Goal: Information Seeking & Learning: Learn about a topic

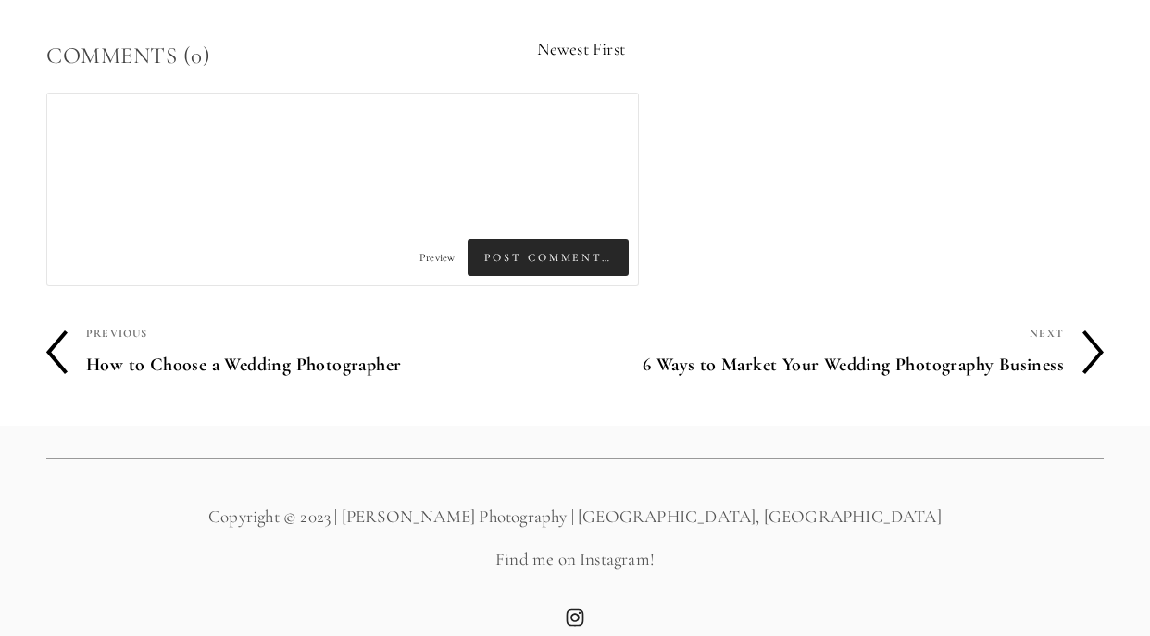
scroll to position [5897, 0]
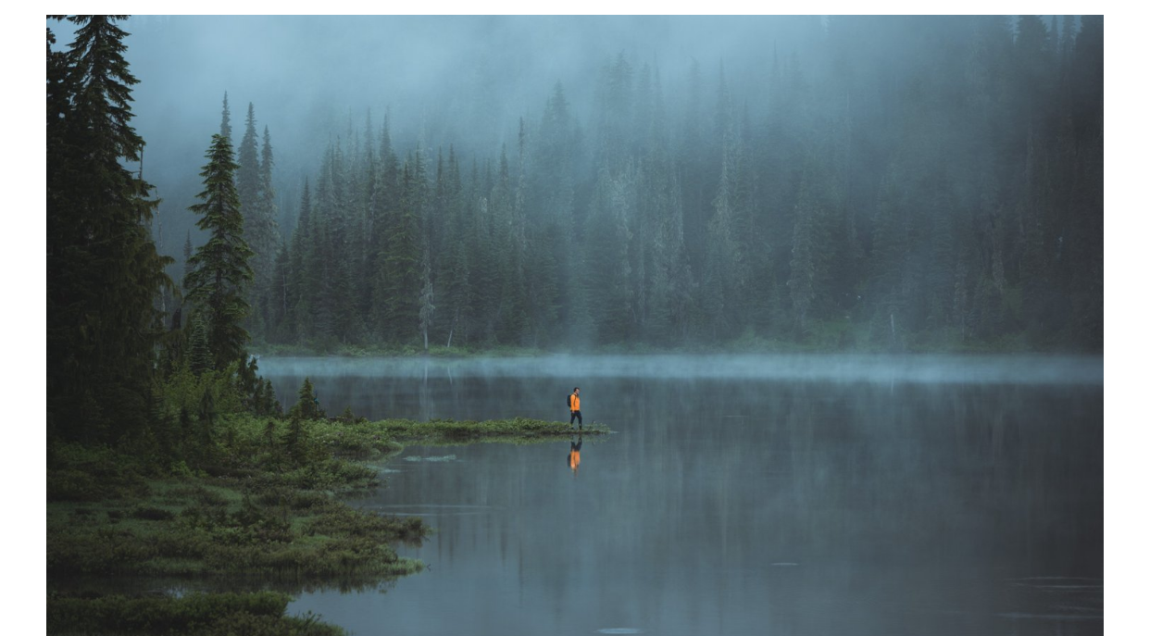
scroll to position [225, 0]
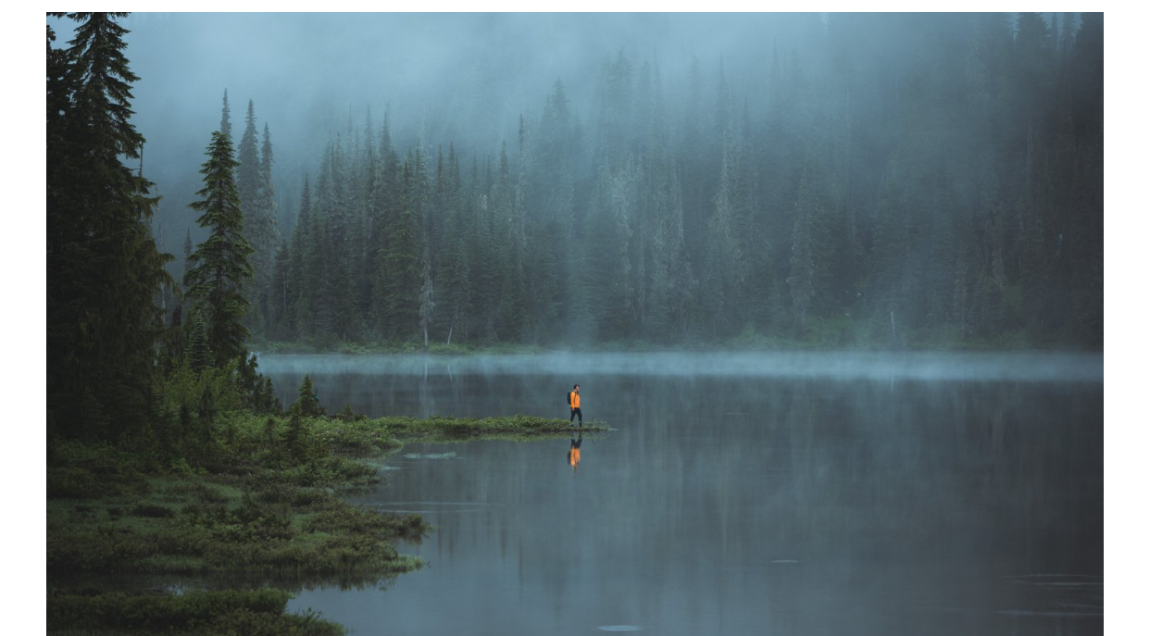
click at [598, 322] on img at bounding box center [575, 342] width 1058 height 661
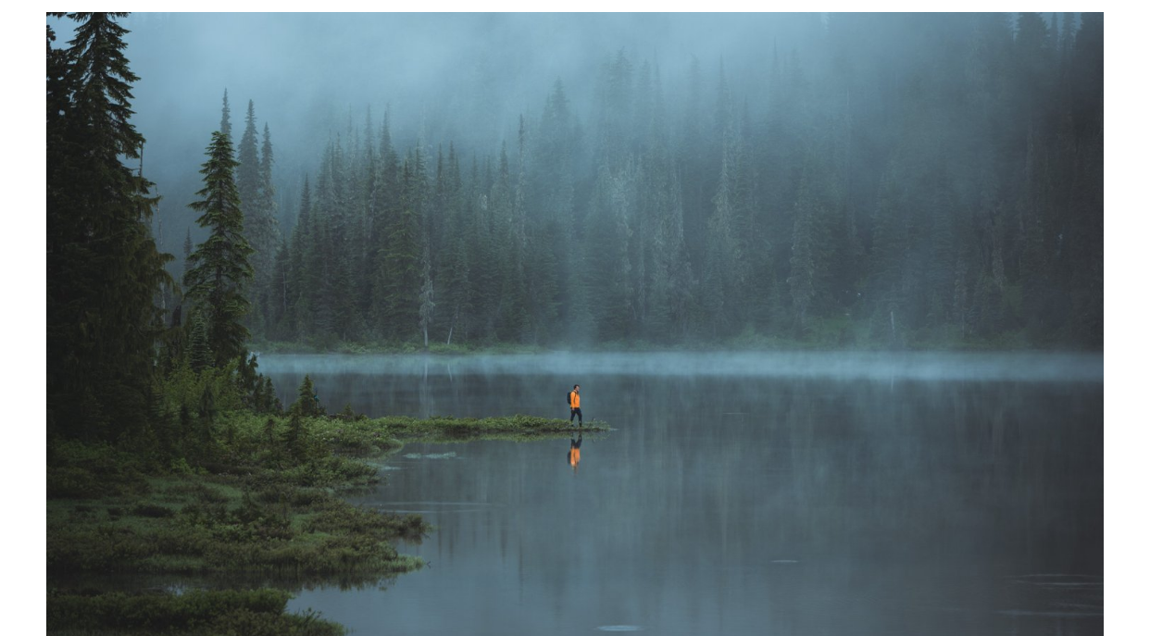
click at [601, 333] on img at bounding box center [575, 342] width 1058 height 661
click at [601, 331] on img at bounding box center [575, 342] width 1058 height 661
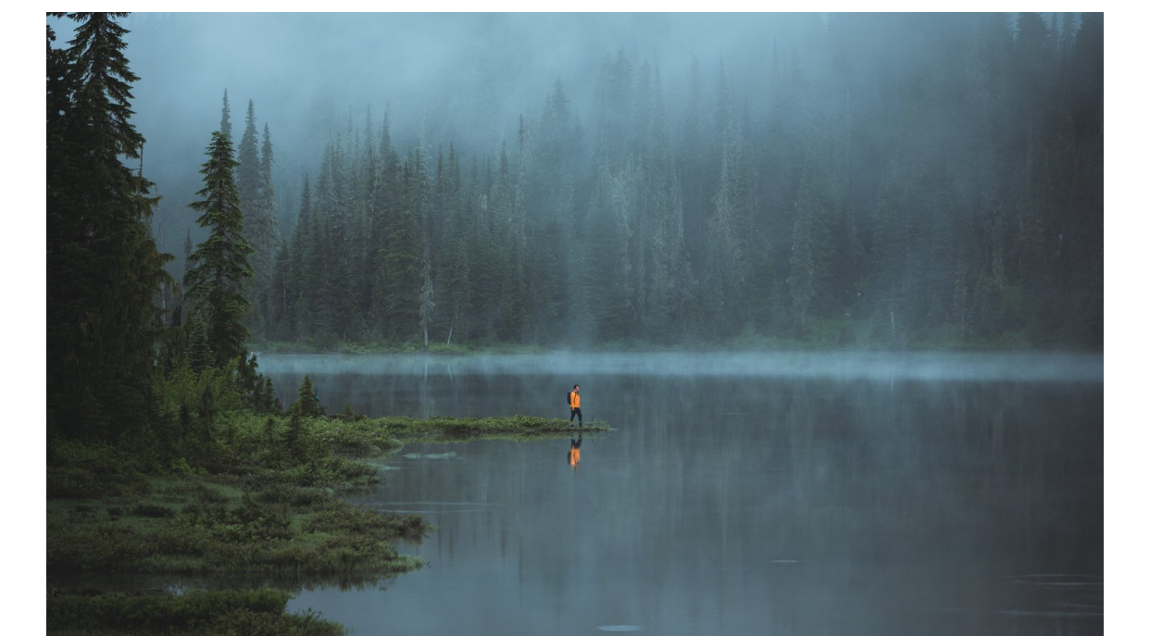
click at [601, 324] on img at bounding box center [575, 342] width 1058 height 661
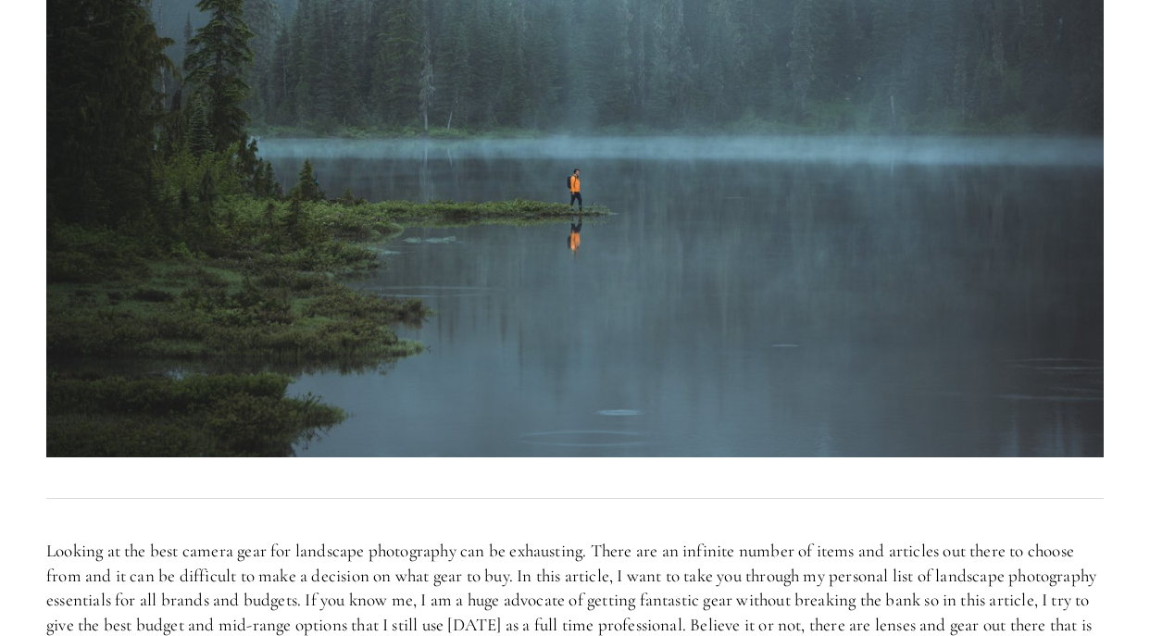
scroll to position [471, 0]
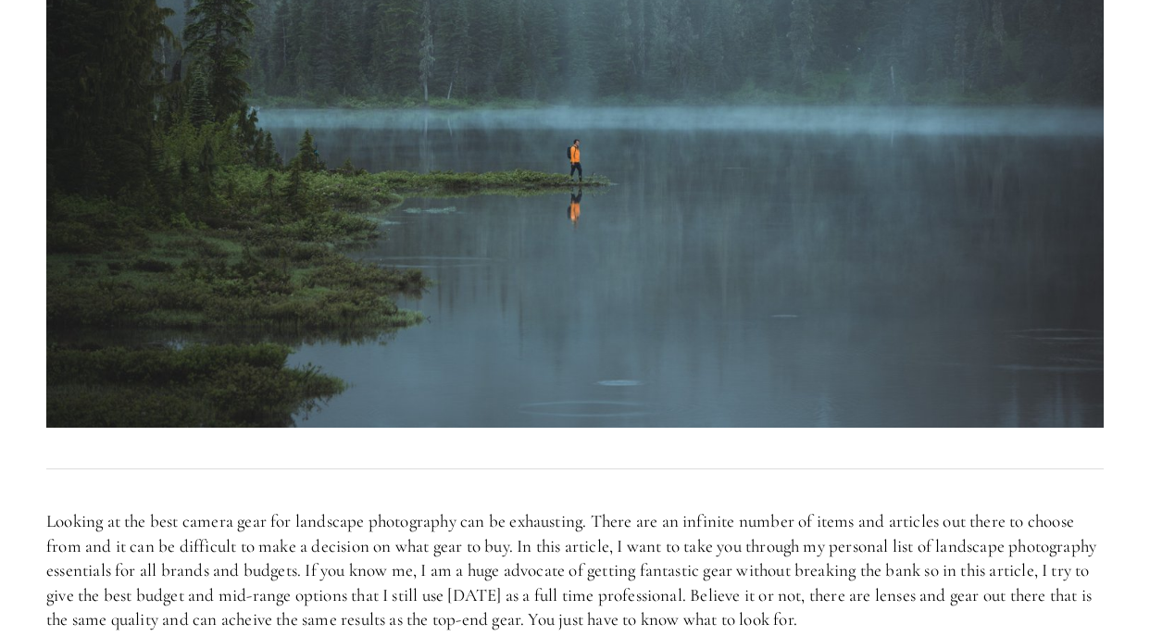
click at [565, 298] on img at bounding box center [575, 97] width 1058 height 661
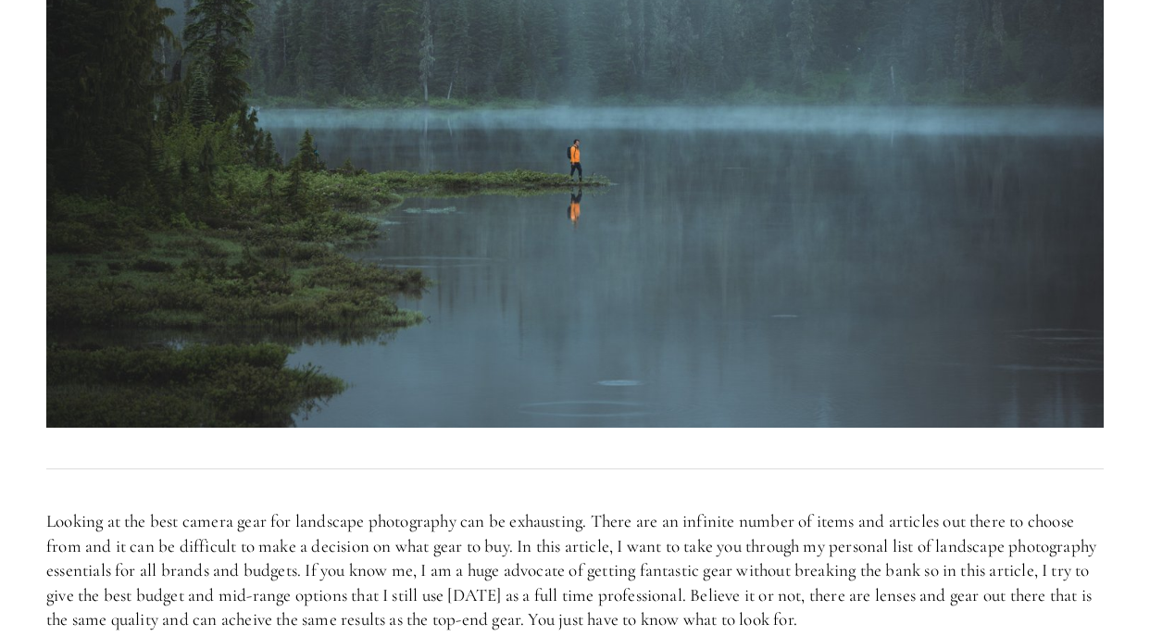
click at [565, 298] on img at bounding box center [575, 97] width 1058 height 661
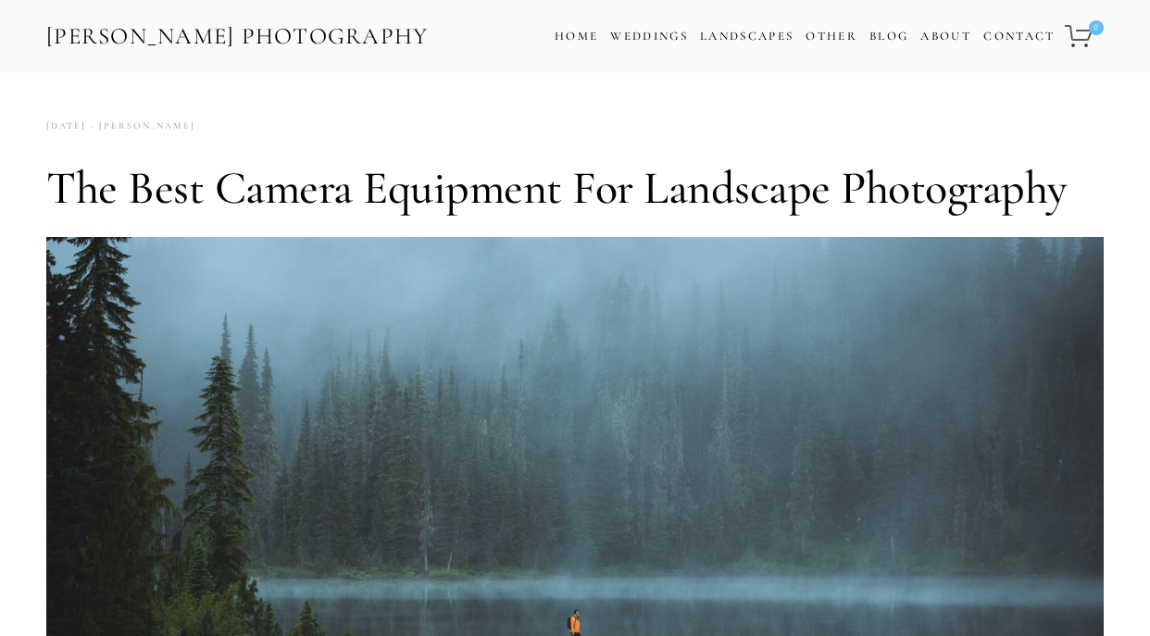
scroll to position [0, 0]
